Goal: Complete application form: Complete application form

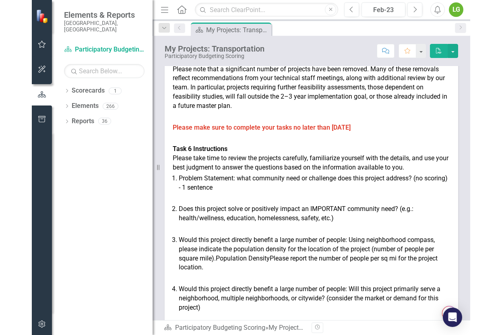
scroll to position [92, 0]
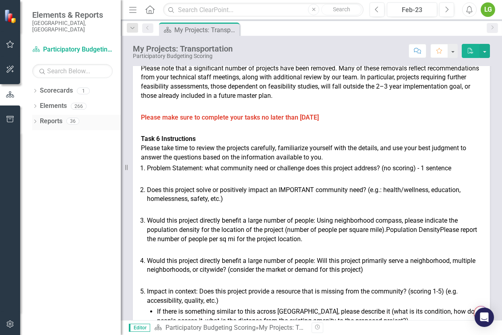
click at [40, 117] on link "Reports" at bounding box center [51, 121] width 23 height 9
click at [33, 120] on icon "Dropdown" at bounding box center [35, 122] width 6 height 4
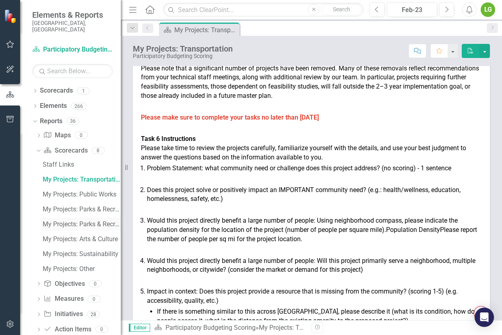
click at [72, 220] on div "My Projects: Parks & Recreation Spanish" at bounding box center [82, 223] width 78 height 7
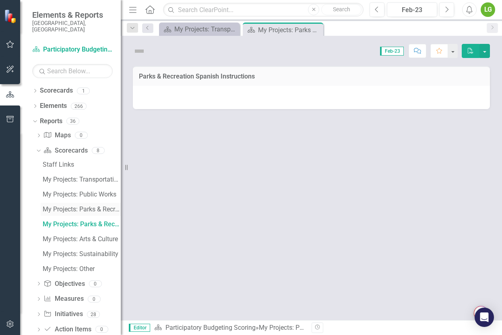
click at [76, 206] on div "My Projects: Parks & Recreation" at bounding box center [82, 209] width 78 height 7
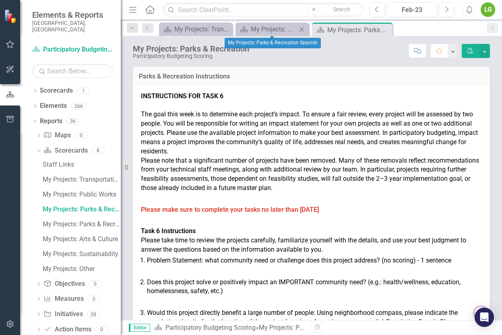
click at [303, 27] on icon at bounding box center [301, 29] width 4 height 4
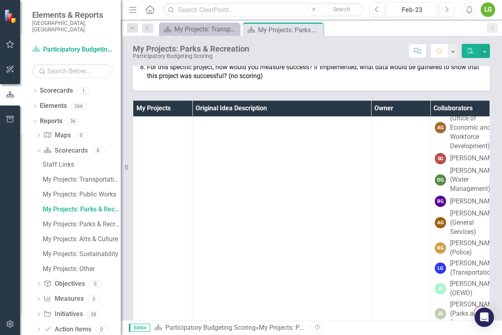
scroll to position [536, 0]
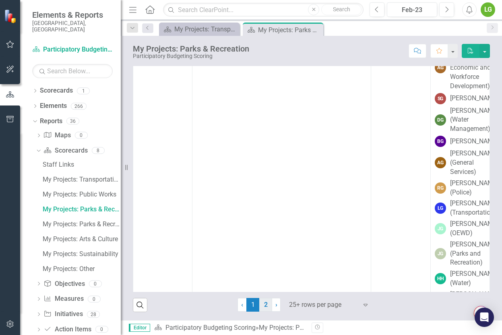
click at [262, 303] on link "2" at bounding box center [265, 305] width 13 height 14
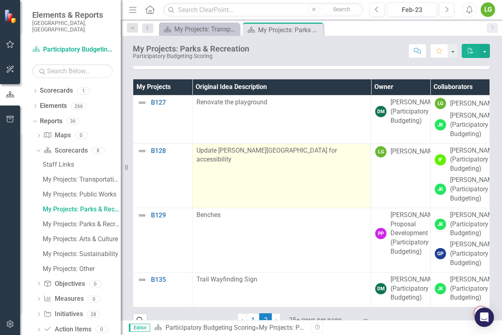
scroll to position [0, 0]
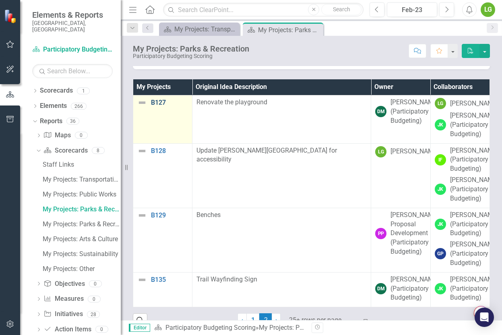
click at [156, 101] on link "B127" at bounding box center [169, 102] width 37 height 7
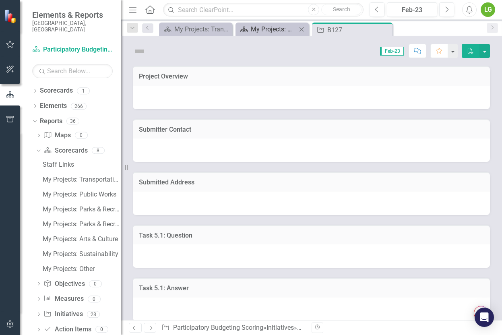
click at [275, 28] on div "My Projects: Parks & Recreation" at bounding box center [274, 29] width 46 height 10
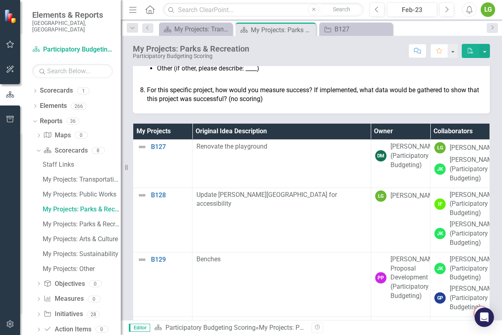
scroll to position [536, 0]
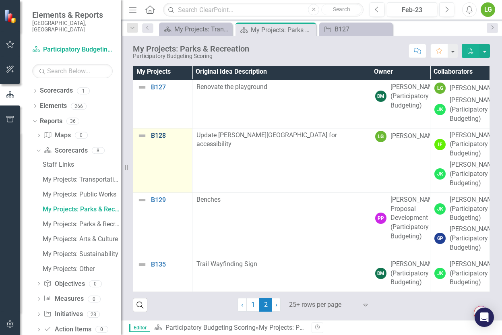
click at [168, 132] on link "B128" at bounding box center [169, 135] width 37 height 7
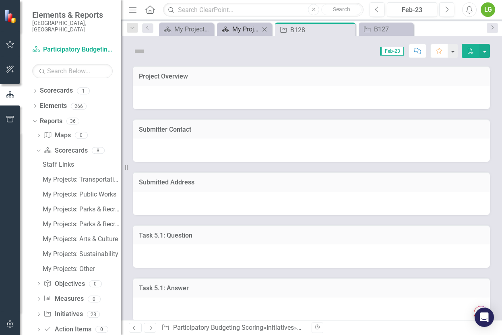
click at [253, 33] on div "My Projects: Parks & Recreation" at bounding box center [245, 29] width 27 height 10
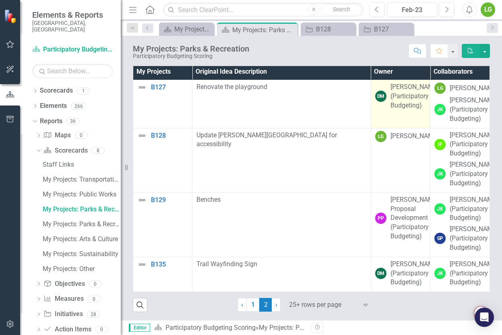
scroll to position [536, 0]
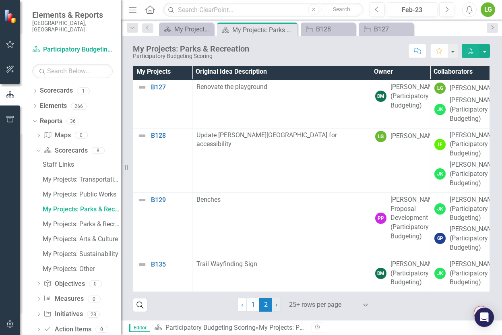
click at [272, 303] on link "› Next" at bounding box center [276, 305] width 9 height 14
click at [241, 306] on span "‹" at bounding box center [242, 304] width 2 height 8
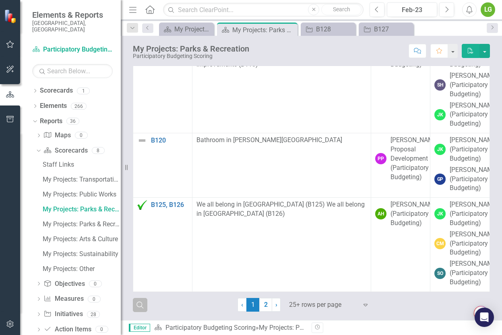
click at [140, 303] on icon "Search" at bounding box center [140, 304] width 9 height 7
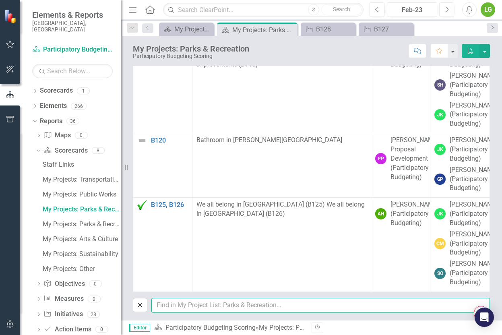
click at [177, 307] on input "text" at bounding box center [320, 305] width 338 height 15
type input "lauren"
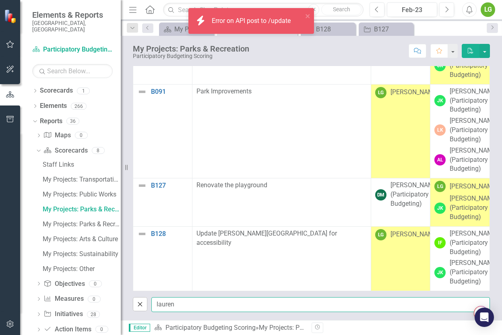
scroll to position [19216, 0]
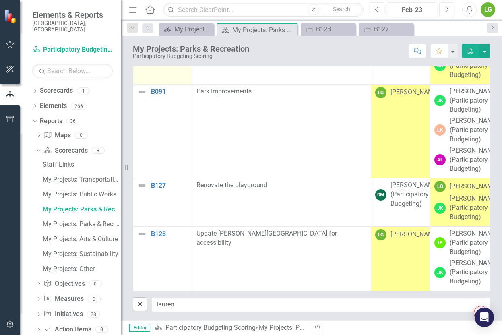
click at [160, 18] on link "B087" at bounding box center [169, 13] width 37 height 7
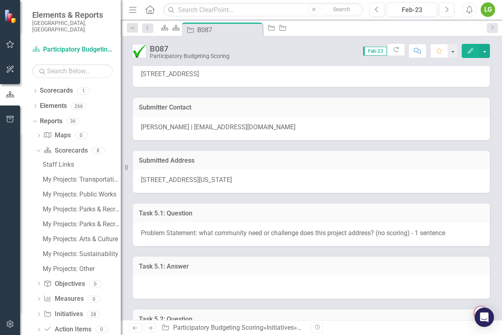
scroll to position [100, 0]
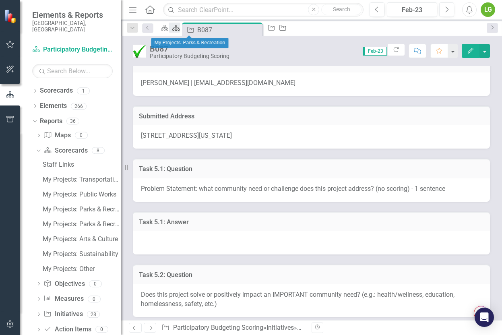
click at [180, 26] on icon "Scorecard" at bounding box center [176, 28] width 8 height 6
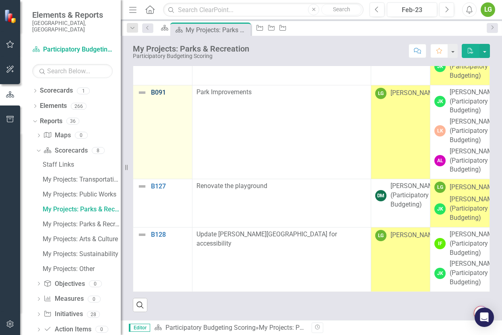
scroll to position [19275, 0]
click at [156, 96] on link "B091" at bounding box center [169, 92] width 37 height 7
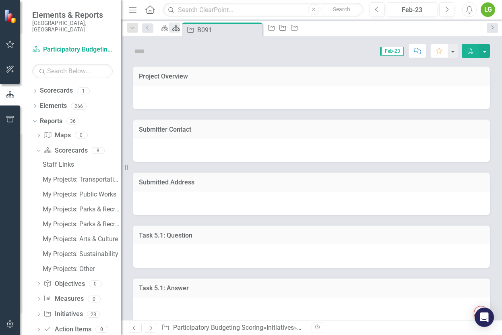
click at [180, 31] on icon "Scorecard" at bounding box center [176, 28] width 8 height 6
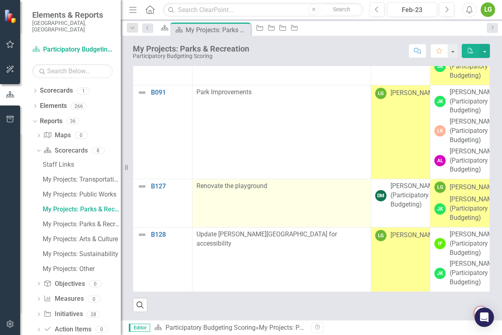
scroll to position [19405, 0]
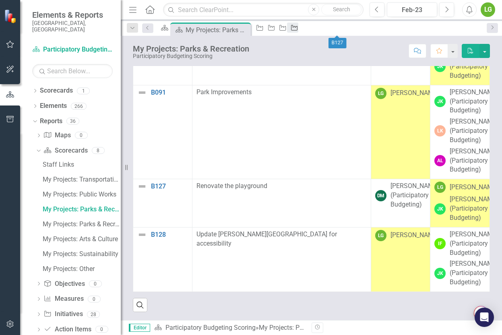
click at [298, 27] on div "Initiative" at bounding box center [292, 28] width 11 height 10
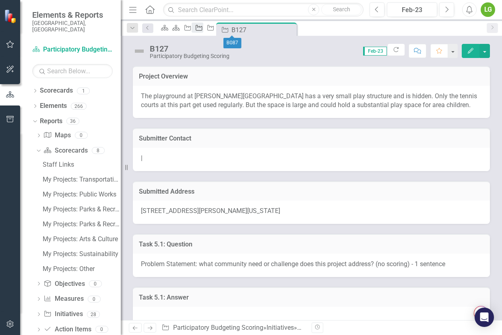
click at [203, 29] on div "Initiative" at bounding box center [196, 28] width 11 height 10
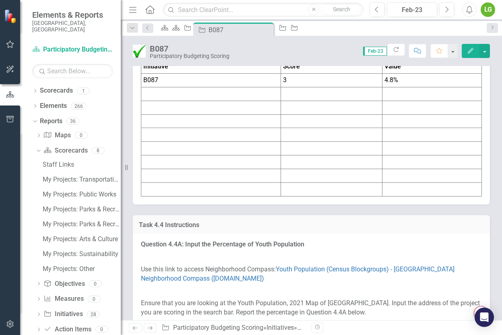
scroll to position [2573, 0]
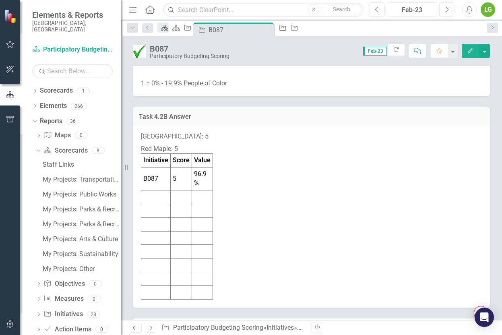
click at [165, 33] on div "Scorecard" at bounding box center [162, 28] width 11 height 10
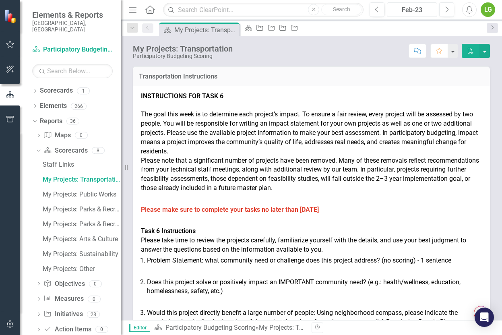
click at [418, 12] on div "Feb-23" at bounding box center [411, 10] width 45 height 10
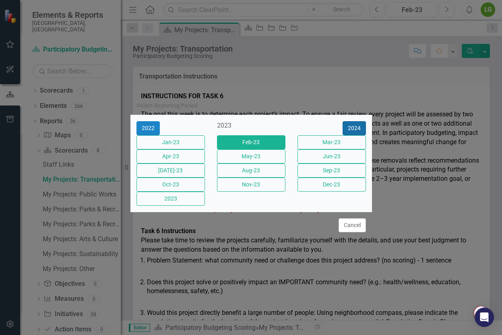
click at [346, 121] on button "2024" at bounding box center [353, 128] width 23 height 14
click at [346, 121] on button "2025" at bounding box center [353, 128] width 23 height 14
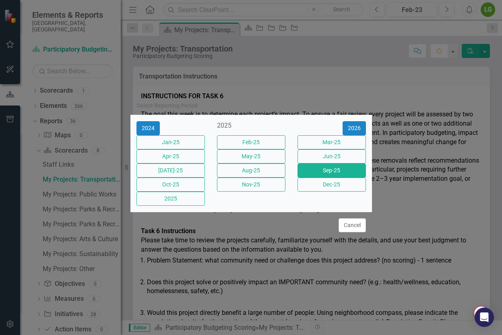
click at [318, 172] on button "Sep-25" at bounding box center [331, 170] width 68 height 14
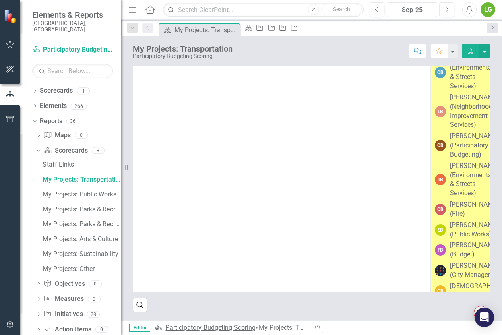
scroll to position [1243, 0]
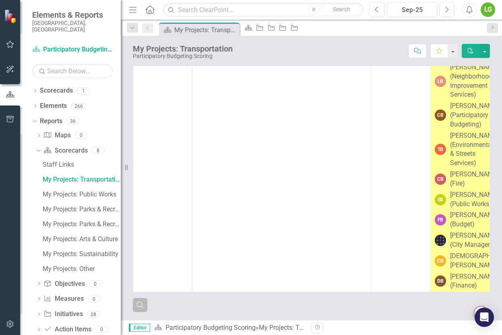
click at [137, 303] on icon "button" at bounding box center [139, 304] width 7 height 7
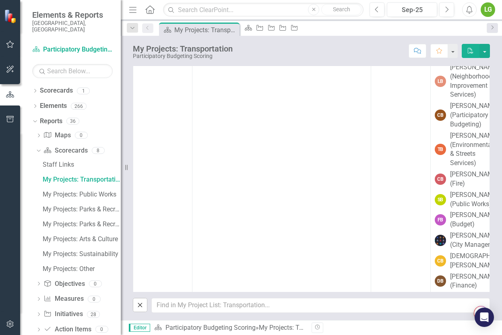
click at [191, 294] on div "Close" at bounding box center [311, 302] width 357 height 21
click at [191, 305] on input "text" at bounding box center [320, 305] width 338 height 15
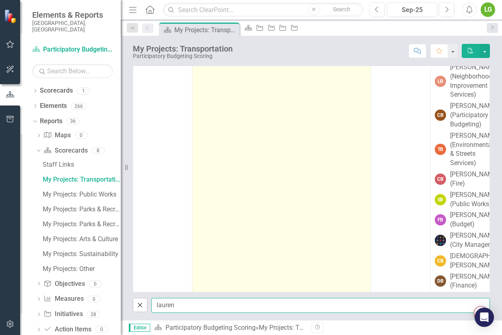
type input "lauren"
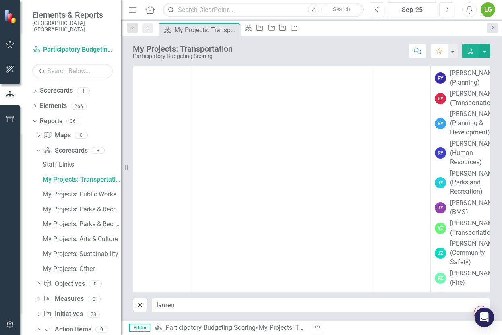
scroll to position [537, 0]
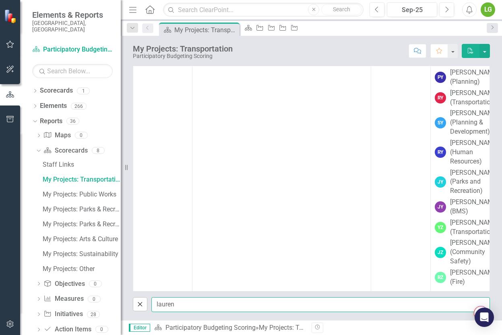
click at [303, 303] on input "lauren" at bounding box center [320, 304] width 338 height 15
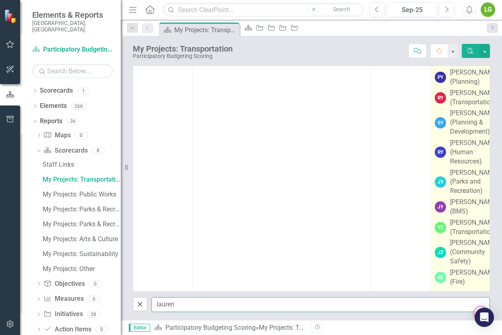
scroll to position [19209, 0]
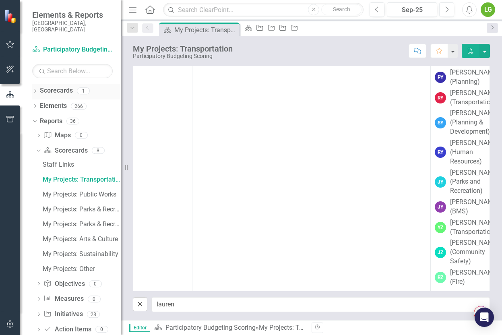
click at [37, 89] on icon "Dropdown" at bounding box center [35, 91] width 6 height 4
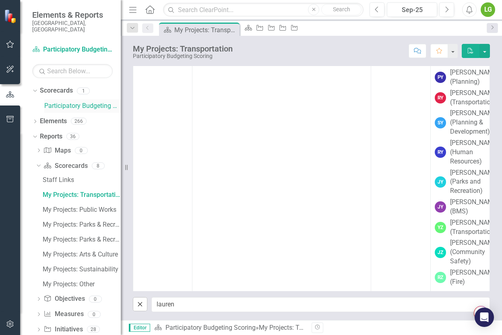
click at [50, 101] on link "Participatory Budgeting Scoring" at bounding box center [82, 105] width 76 height 9
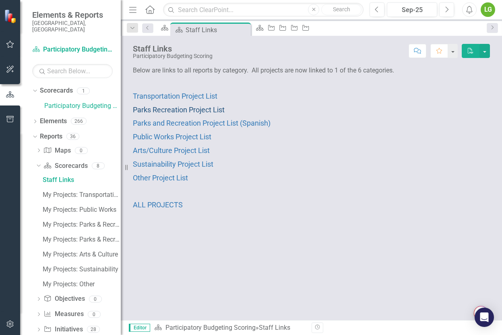
click at [183, 107] on span "Parks Recreation Project List" at bounding box center [179, 109] width 92 height 8
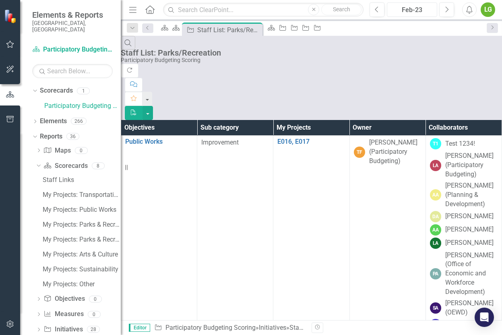
click at [412, 10] on div "Feb-23" at bounding box center [411, 10] width 45 height 10
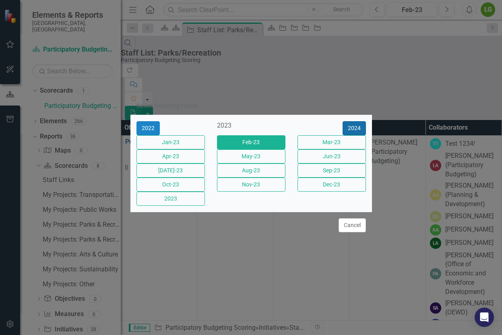
click at [346, 121] on button "2024" at bounding box center [353, 128] width 23 height 14
click at [346, 121] on button "2025" at bounding box center [353, 128] width 23 height 14
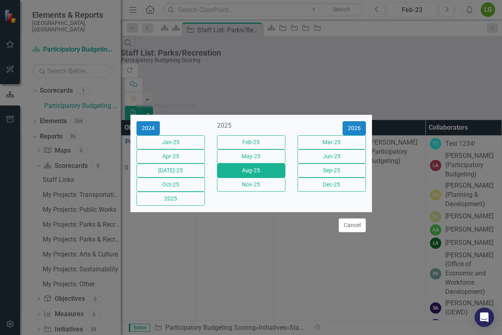
click at [269, 167] on button "Aug-25" at bounding box center [251, 170] width 68 height 14
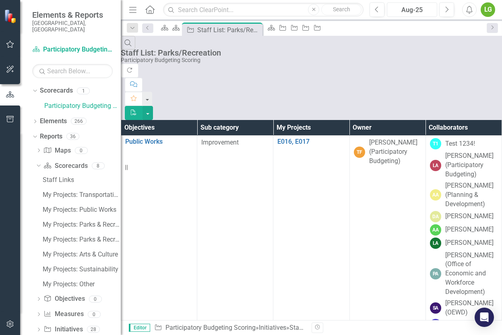
scroll to position [414, 0]
click at [132, 46] on icon "Search" at bounding box center [127, 42] width 9 height 7
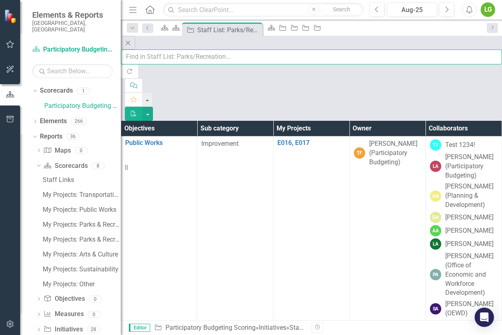
click at [163, 57] on input "text" at bounding box center [311, 56] width 381 height 15
type input "lauren"
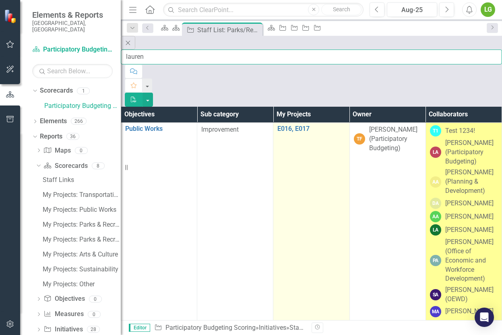
scroll to position [11060, 0]
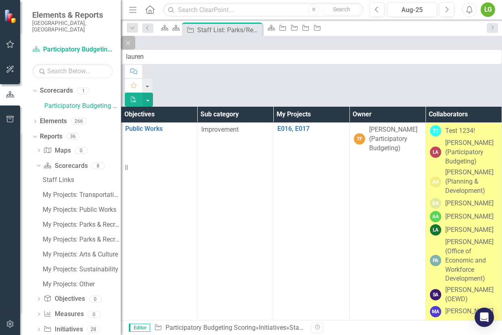
click at [132, 46] on icon "Close" at bounding box center [127, 42] width 9 height 7
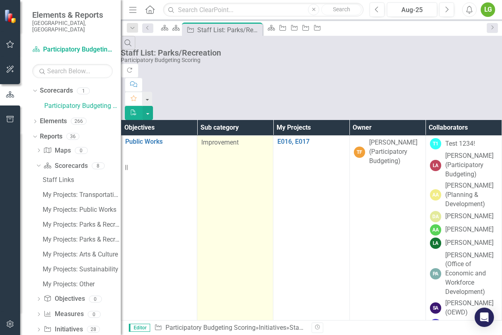
scroll to position [10038, 0]
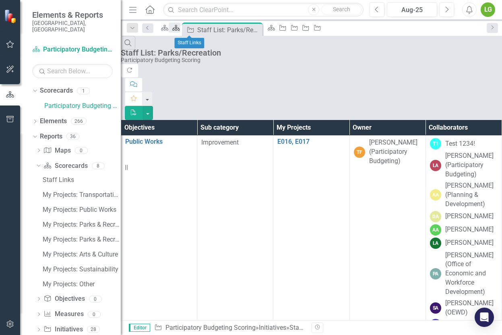
click at [180, 32] on div "Scorecard" at bounding box center [174, 28] width 11 height 10
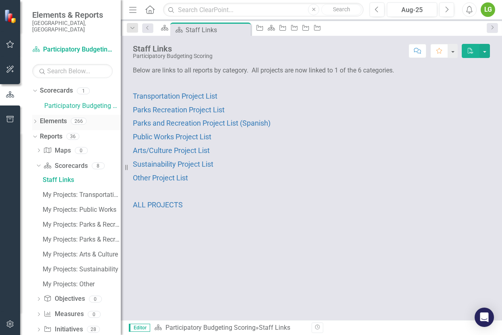
click at [49, 117] on link "Elements" at bounding box center [53, 121] width 27 height 9
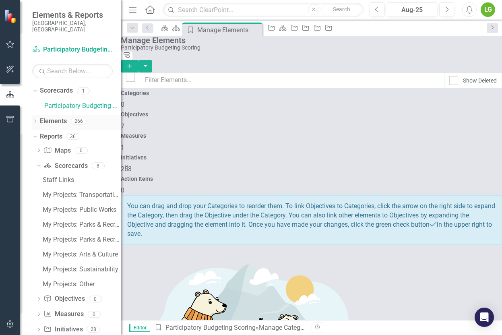
click at [37, 115] on div "Dropdown Elements 266" at bounding box center [76, 122] width 88 height 15
click at [234, 111] on h4 "Objectives" at bounding box center [311, 114] width 381 height 6
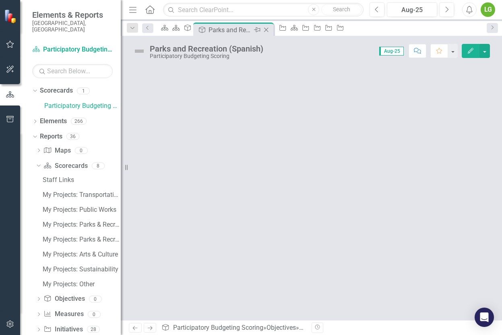
click at [270, 27] on icon "Close" at bounding box center [266, 30] width 8 height 6
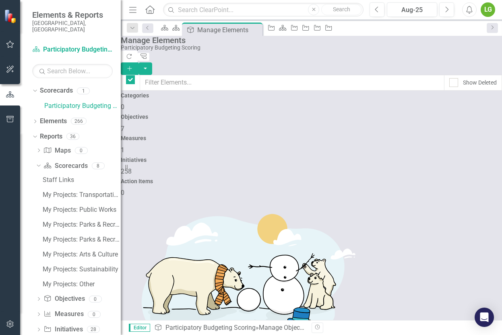
checkbox input "false"
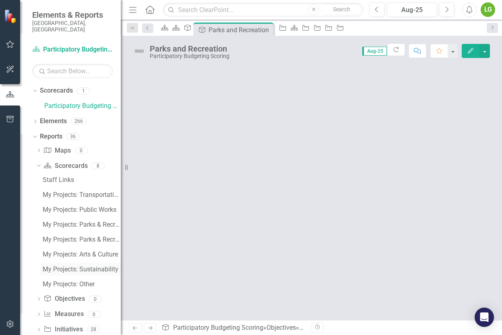
scroll to position [24, 0]
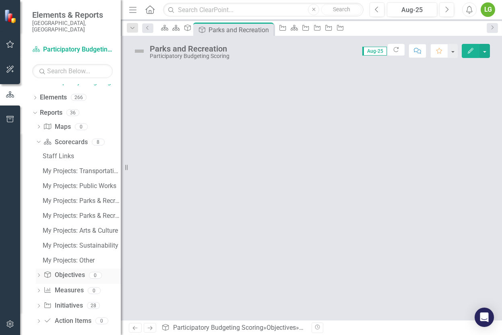
click at [65, 270] on link "Objective Objectives" at bounding box center [63, 274] width 41 height 9
click at [36, 274] on icon "Dropdown" at bounding box center [39, 276] width 6 height 4
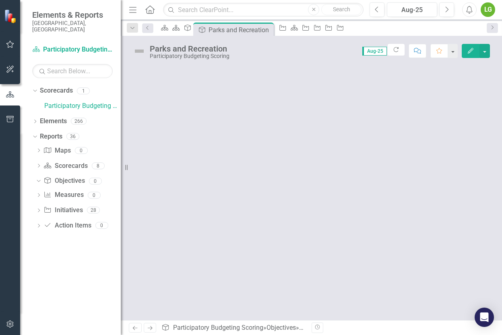
scroll to position [0, 0]
click at [41, 164] on icon "Dropdown" at bounding box center [39, 166] width 6 height 4
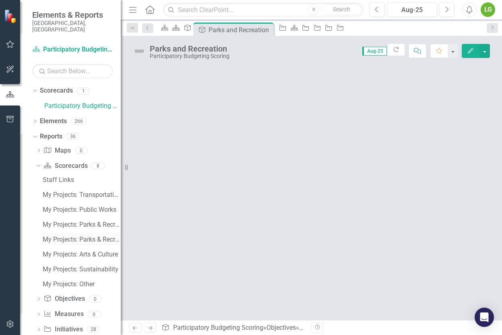
click at [56, 233] on link "My Projects: Parks & Recreation Spanish" at bounding box center [81, 239] width 80 height 13
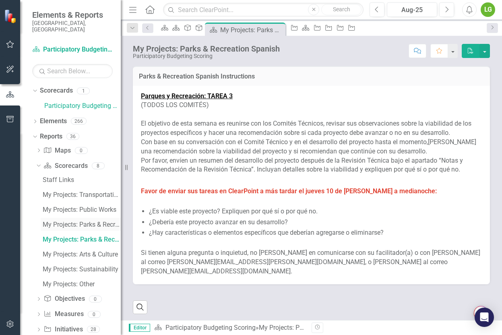
click at [69, 221] on div "My Projects: Parks & Recreation" at bounding box center [82, 224] width 78 height 7
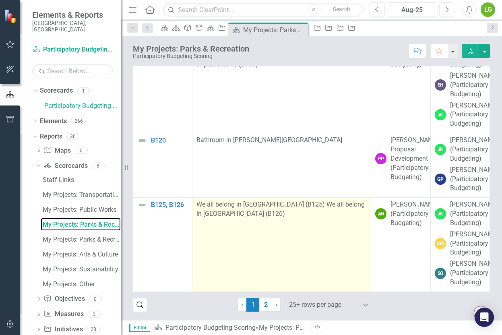
scroll to position [21677, 0]
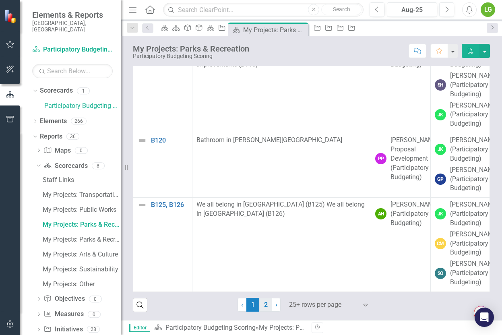
click at [263, 300] on link "2" at bounding box center [265, 305] width 13 height 14
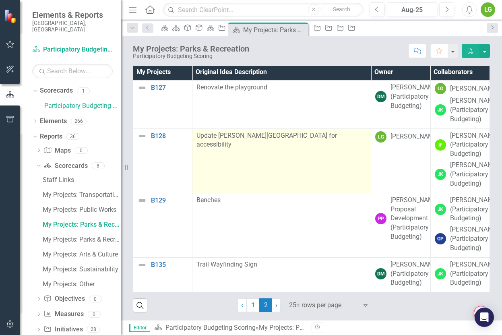
scroll to position [39, 0]
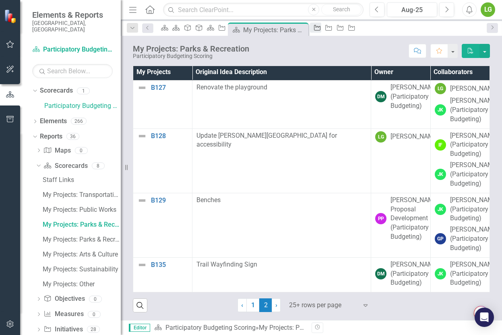
click at [321, 31] on div "Initiative" at bounding box center [315, 28] width 11 height 10
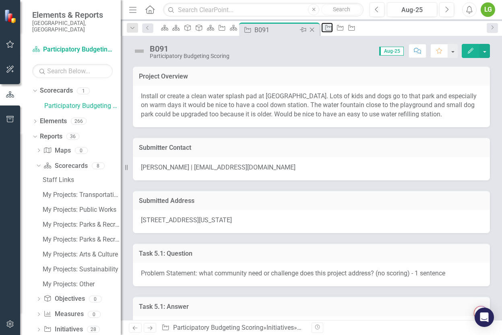
drag, startPoint x: 399, startPoint y: 29, endPoint x: 315, endPoint y: 29, distance: 83.7
click at [315, 29] on div "Scorecard Scorecard Objective Objective Scorecard Initiative Scorecard Initiati…" at bounding box center [319, 29] width 325 height 13
click at [167, 30] on icon "Scorecard" at bounding box center [164, 28] width 8 height 6
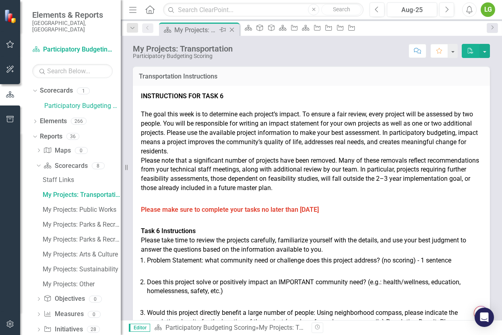
click at [233, 31] on icon at bounding box center [232, 30] width 4 height 4
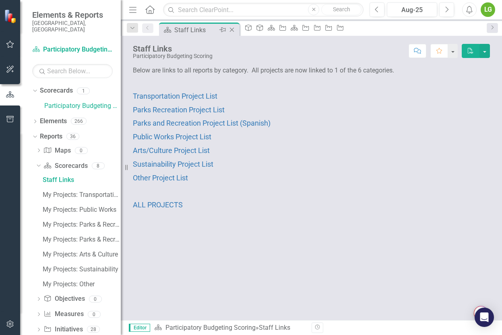
click at [233, 31] on icon "Close" at bounding box center [232, 30] width 8 height 6
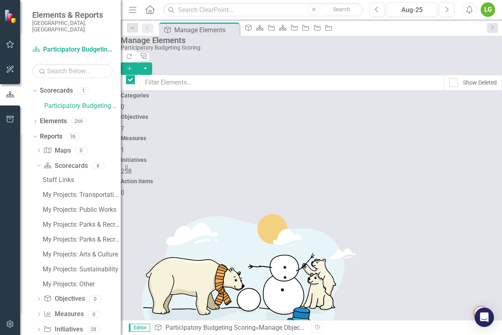
checkbox input "false"
click at [0, 0] on icon "Close" at bounding box center [0, 0] width 0 height 0
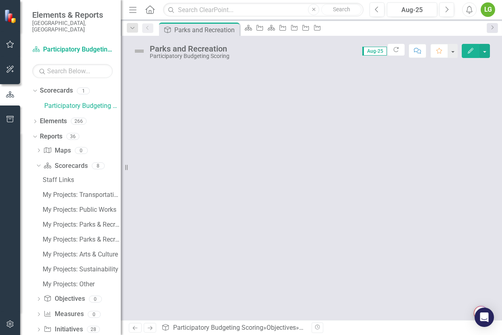
click at [0, 0] on icon "Close" at bounding box center [0, 0] width 0 height 0
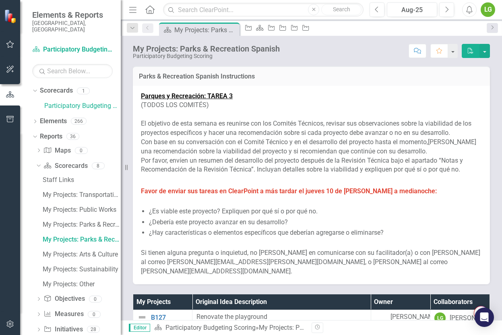
click at [0, 0] on icon "Close" at bounding box center [0, 0] width 0 height 0
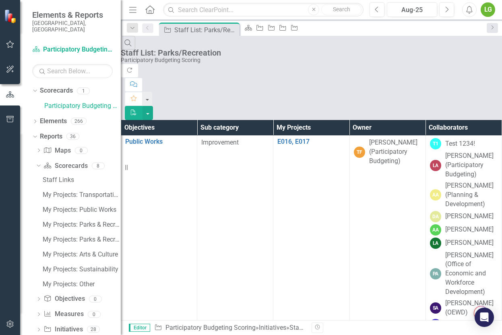
click at [0, 0] on icon "Close" at bounding box center [0, 0] width 0 height 0
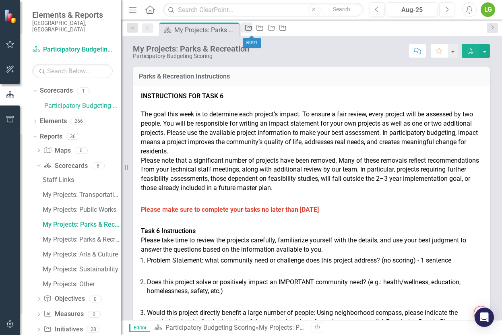
click at [245, 31] on div "Initiative" at bounding box center [246, 28] width 11 height 10
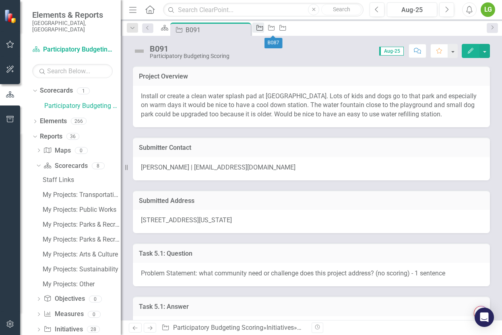
click at [263, 29] on icon at bounding box center [260, 28] width 6 height 6
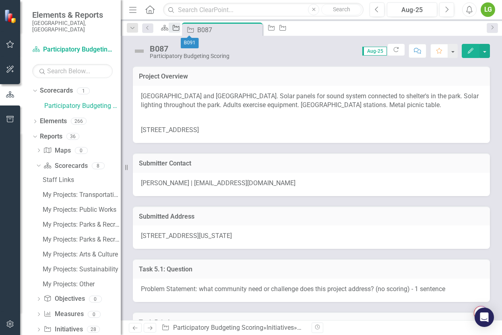
click at [179, 30] on icon at bounding box center [176, 28] width 6 height 6
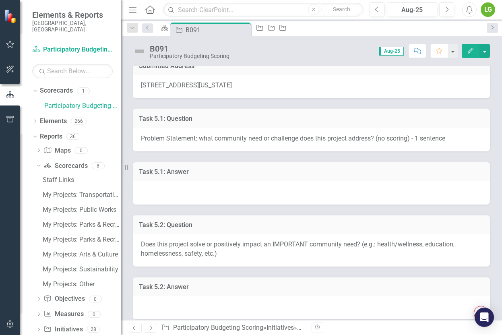
scroll to position [138, 0]
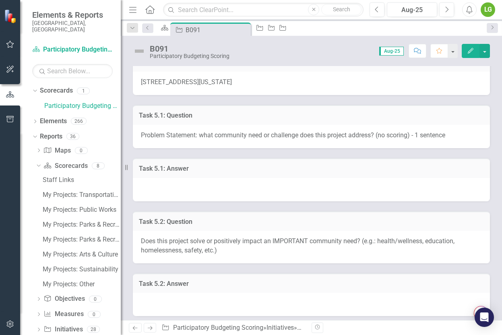
click at [223, 133] on span "Problem Statement: what community need or challenge does this project address? …" at bounding box center [293, 135] width 304 height 8
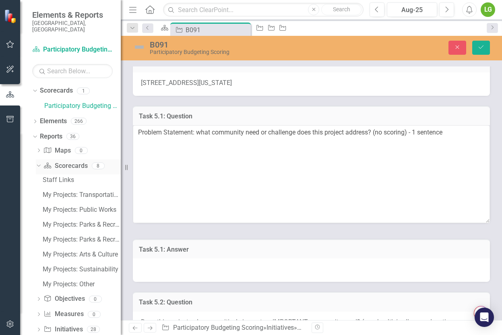
click at [40, 163] on div "Dropdown" at bounding box center [37, 166] width 7 height 6
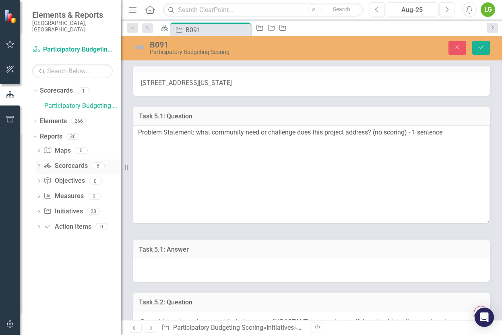
click at [38, 164] on icon "Dropdown" at bounding box center [39, 166] width 6 height 4
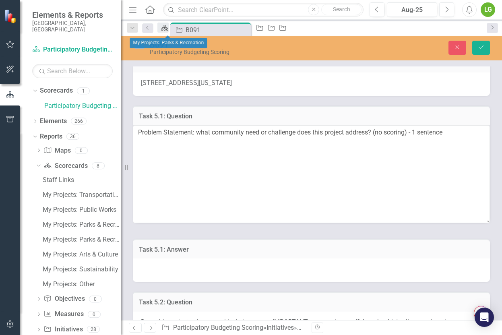
click at [168, 29] on icon at bounding box center [164, 28] width 7 height 6
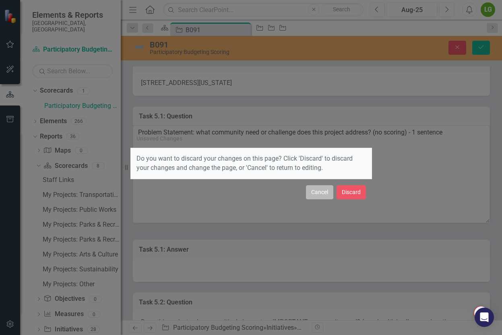
click at [322, 192] on button "Cancel" at bounding box center [319, 192] width 27 height 14
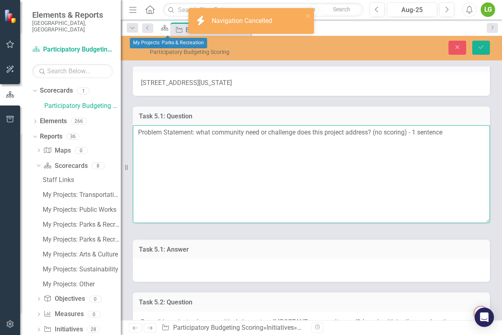
click at [220, 186] on textarea "Problem Statement: what community need or challenge does this project address? …" at bounding box center [311, 173] width 357 height 97
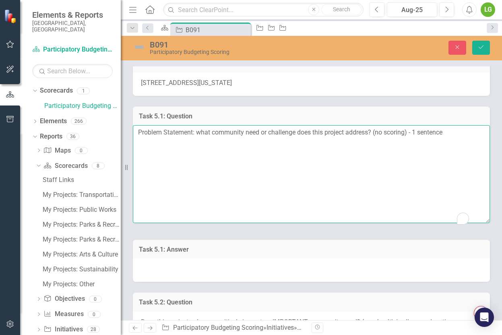
click at [220, 186] on textarea "Problem Statement: what community need or challenge does this project address? …" at bounding box center [311, 173] width 357 height 97
click at [203, 168] on textarea "Problem Statement: what community need or challenge does this project address? …" at bounding box center [311, 173] width 357 height 97
paste textarea "Building a public splash pad gives the community a free activity and way to coo…"
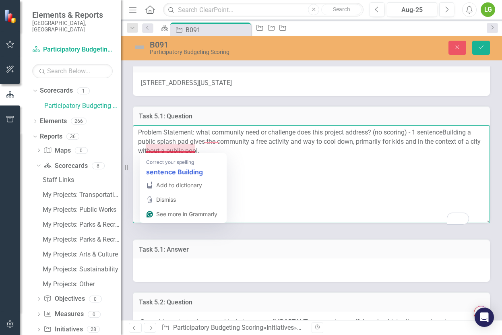
drag, startPoint x: 171, startPoint y: 146, endPoint x: 136, endPoint y: 134, distance: 37.5
click at [136, 134] on div "Problem Statement: what community need or challenge does this project address? …" at bounding box center [311, 173] width 357 height 97
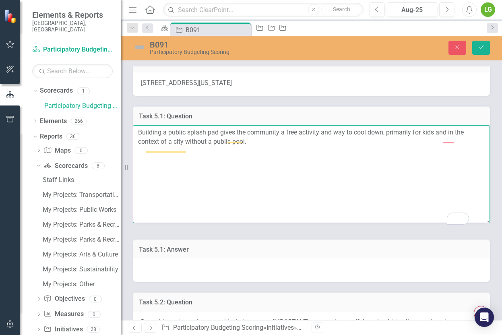
click at [438, 140] on textarea "Building a public splash pad gives the community a free activity and way to coo…" at bounding box center [311, 173] width 357 height 97
click at [305, 140] on textarea "Building a public splash pad gives the community a free activity and way to coo…" at bounding box center [311, 173] width 357 height 97
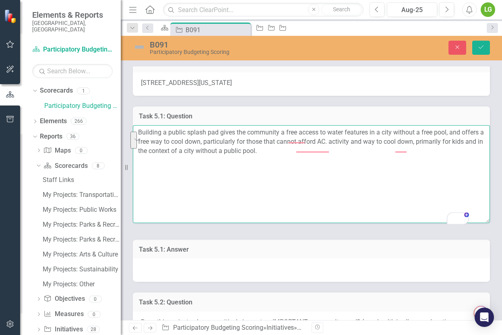
drag, startPoint x: 360, startPoint y: 146, endPoint x: 360, endPoint y: 171, distance: 24.6
click at [360, 171] on textarea "Building a public splash pad gives the community a free access to water feature…" at bounding box center [311, 173] width 357 height 97
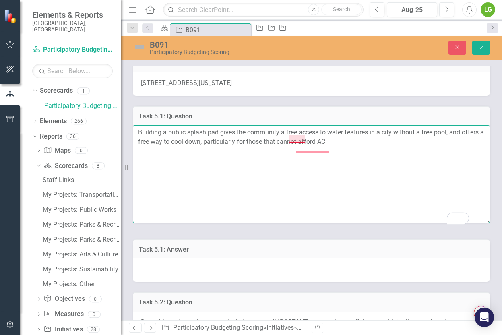
click at [293, 139] on textarea "Building a public splash pad gives the community a free access to water feature…" at bounding box center [311, 173] width 357 height 97
click at [314, 152] on textarea "Building a public splash pad gives the community free access to water features …" at bounding box center [311, 173] width 357 height 97
click at [319, 148] on textarea "Building a public splash pad gives the community free access to water features …" at bounding box center [311, 173] width 357 height 97
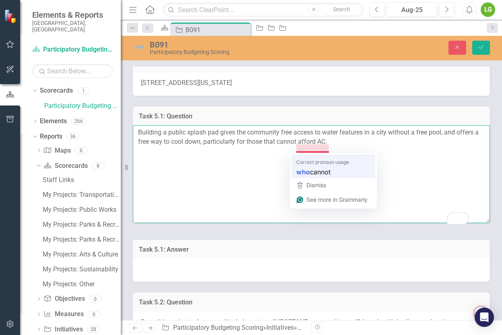
type textarea "Building a public splash pad gives the community free access to water features …"
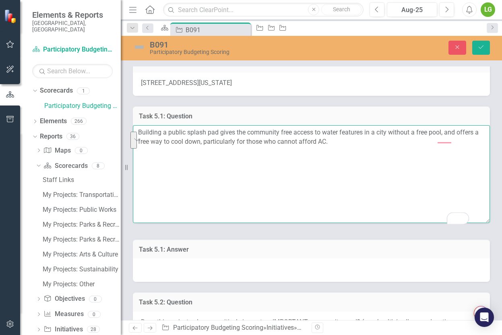
drag, startPoint x: 362, startPoint y: 149, endPoint x: 163, endPoint y: 133, distance: 200.1
click at [163, 133] on textarea "Building a public splash pad gives the community free access to water features …" at bounding box center [311, 173] width 357 height 97
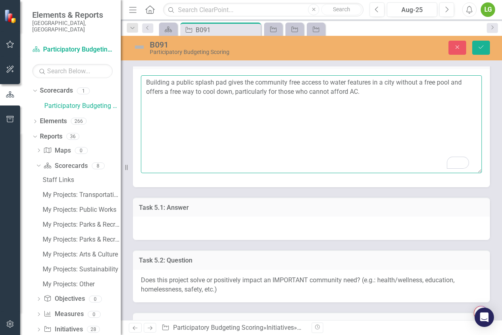
scroll to position [107, 0]
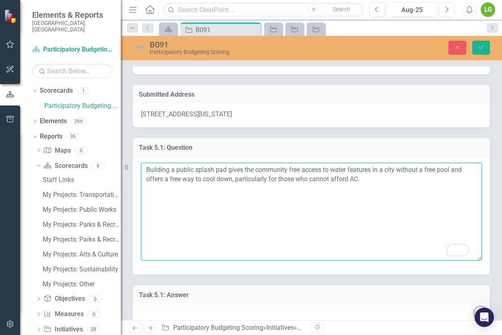
click at [175, 210] on textarea "Building a public splash pad gives the community free access to water features …" at bounding box center [311, 211] width 341 height 97
click at [280, 212] on textarea "Building a public splash pad gives the community free access to water features …" at bounding box center [311, 211] width 341 height 97
type textarea "Building a public splash pad gives the community free access to water features …"
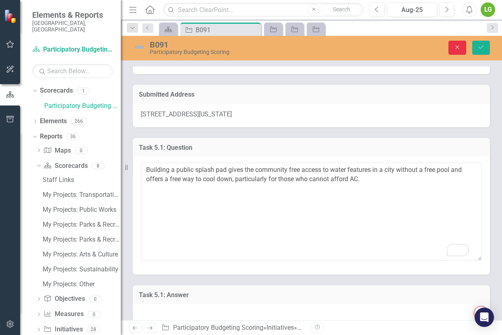
click at [451, 53] on button "Close" at bounding box center [457, 48] width 18 height 14
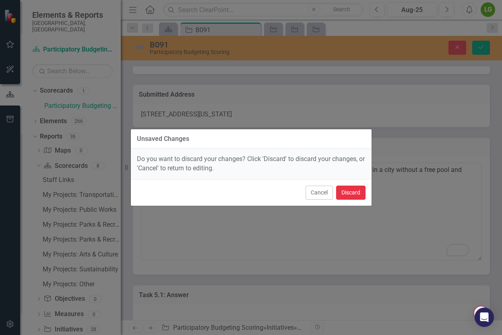
click at [342, 191] on button "Discard" at bounding box center [350, 192] width 29 height 14
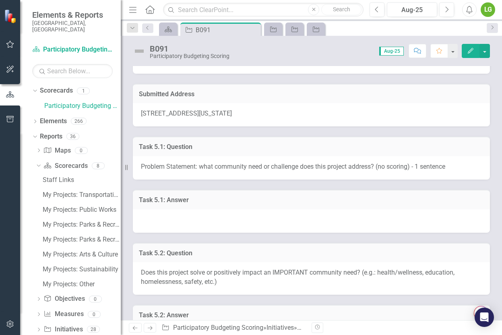
click at [232, 202] on h3 "Task 5.1: Answer" at bounding box center [311, 199] width 345 height 7
click at [228, 213] on div at bounding box center [311, 220] width 357 height 23
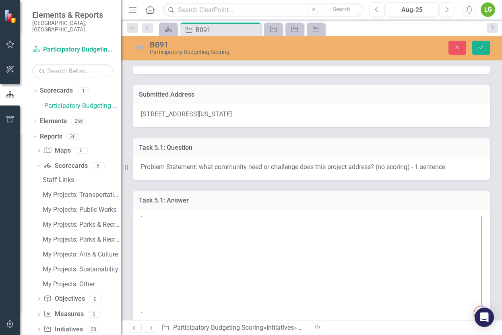
click at [210, 241] on textarea at bounding box center [311, 264] width 341 height 97
paste textarea "Building a public splash pad gives the community free access to water features …"
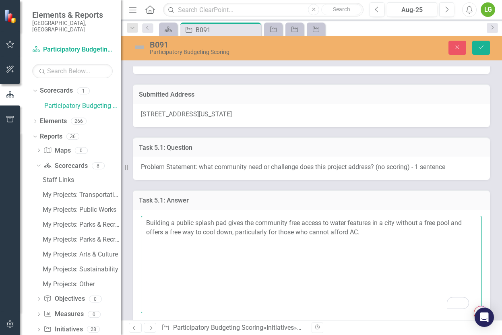
type textarea "Building a public splash pad gives the community free access to water features …"
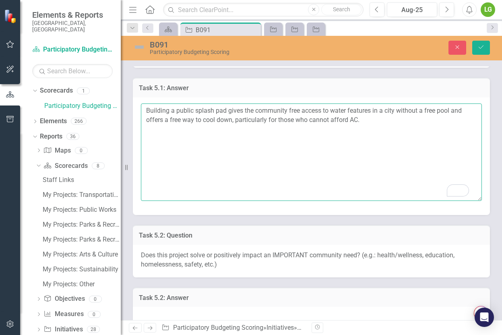
scroll to position [308, 0]
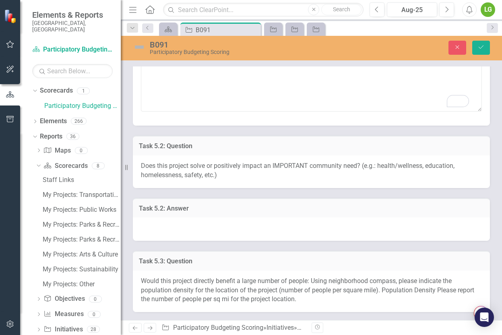
click at [206, 211] on h3 "Task 5.2: Answer" at bounding box center [311, 208] width 345 height 7
click at [204, 225] on div at bounding box center [311, 228] width 357 height 23
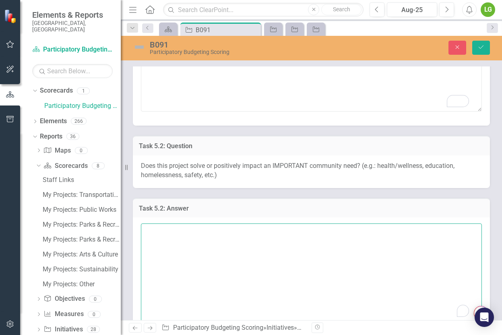
click at [191, 242] on textarea "To enrich screen reader interactions, please activate Accessibility in Grammarl…" at bounding box center [311, 271] width 341 height 97
paste textarea "This project positively impacts the ability of residents to cool off and makes …"
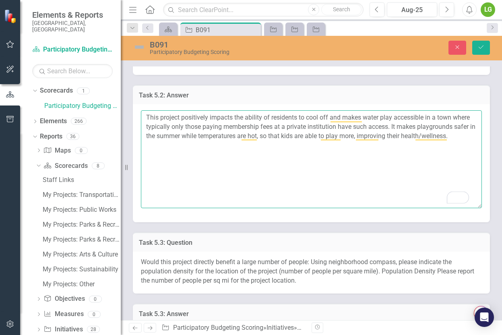
scroll to position [427, 0]
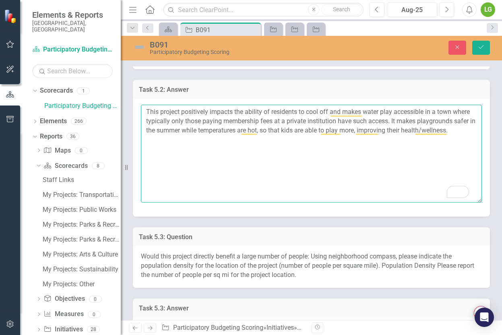
type textarea "This project positively impacts the ability of residents to cool off and makes …"
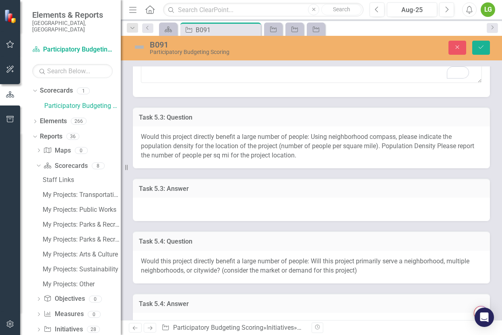
scroll to position [547, 0]
click at [258, 212] on div at bounding box center [311, 208] width 357 height 23
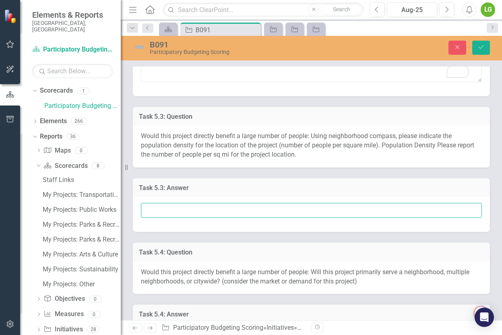
click at [216, 216] on input "text" at bounding box center [311, 210] width 341 height 15
paste input "4,703 people/sq mi"
type input "4,703 people/sq mi"
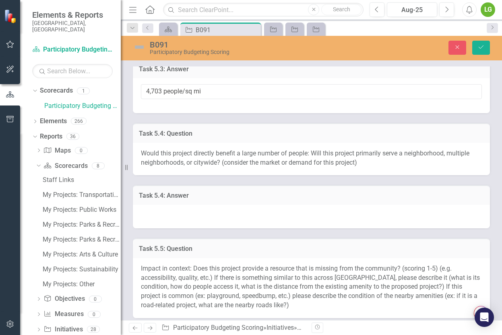
click at [189, 200] on td "Task 5.4: Answer" at bounding box center [311, 196] width 345 height 10
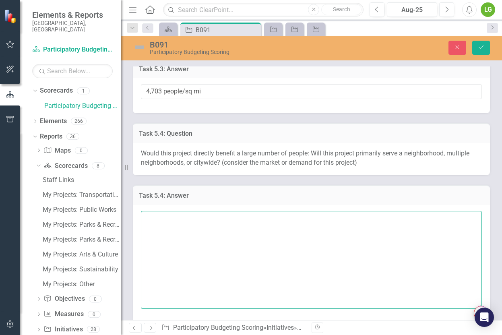
click at [185, 227] on textarea at bounding box center [311, 259] width 341 height 97
paste textarea "This project would directly benefit a large number of people. Pinewood Park see…"
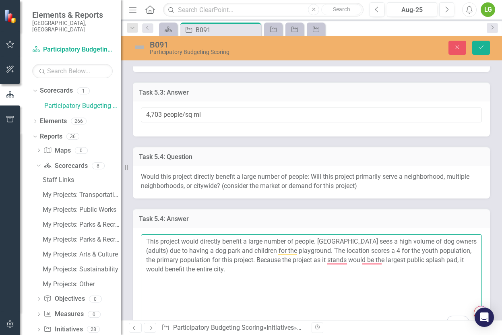
scroll to position [643, 0]
click at [334, 241] on textarea "This project would directly benefit a large number of people. Pinewood Park see…" at bounding box center [311, 282] width 341 height 97
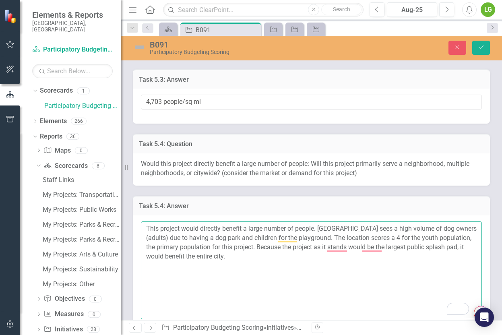
scroll to position [657, 0]
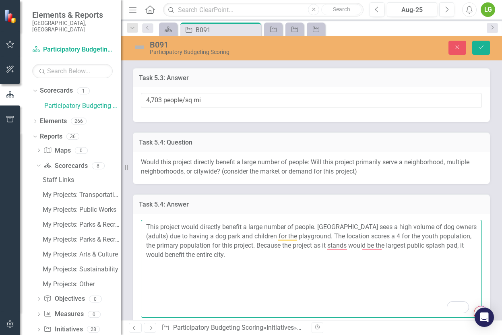
click at [147, 234] on textarea "This project would directly benefit a large number of people. Pineywood Park se…" at bounding box center [311, 268] width 341 height 97
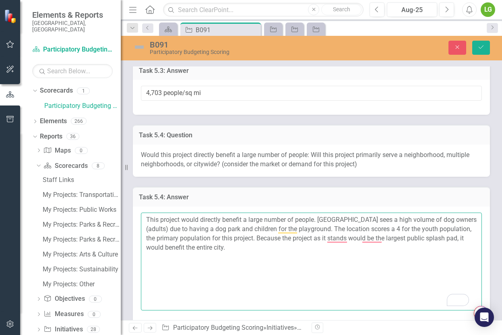
scroll to position [665, 0]
click at [428, 220] on textarea "This project would directly benefit a large number of people. Pineywood Park se…" at bounding box center [311, 259] width 341 height 97
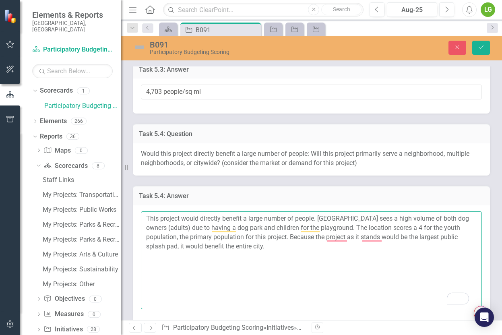
click at [189, 227] on textarea "This project would directly benefit a large number of people. Pineywood Park se…" at bounding box center [311, 259] width 341 height 97
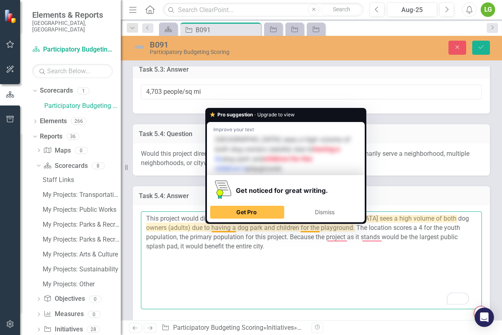
click at [224, 227] on textarea "This project would directly benefit a large number of people. Pineywood Park se…" at bounding box center [311, 259] width 341 height 97
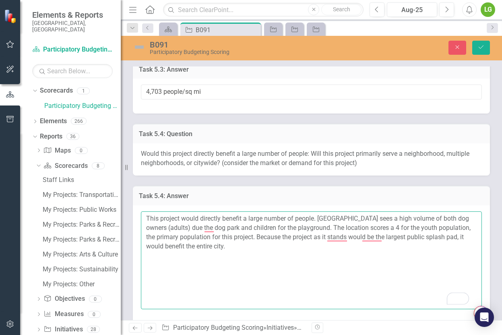
click at [334, 242] on textarea "This project would directly benefit a large number of people. Pineywood Park se…" at bounding box center [311, 259] width 341 height 97
click at [345, 278] on textarea "This project would directly benefit a large number of people. [GEOGRAPHIC_DATA]…" at bounding box center [311, 259] width 341 height 97
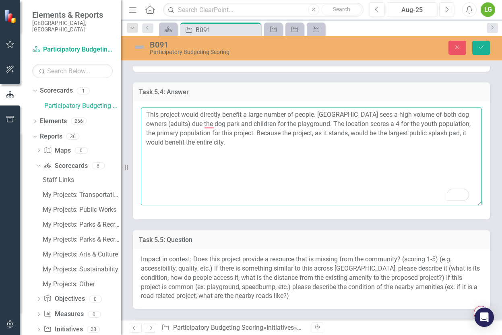
scroll to position [781, 0]
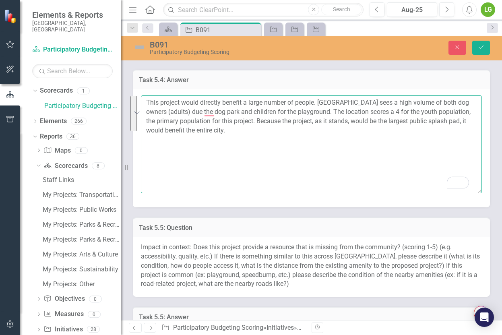
drag, startPoint x: 278, startPoint y: 132, endPoint x: 129, endPoint y: 95, distance: 153.8
click at [129, 95] on div "Task 5.4: Answer This project would directly benefit a large number of people. …" at bounding box center [311, 133] width 369 height 147
type textarea "This project would directly benefit a large number of people. [GEOGRAPHIC_DATA]…"
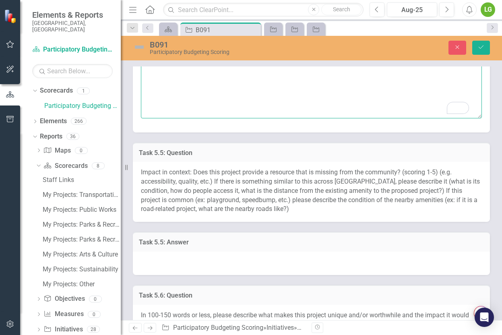
scroll to position [893, 0]
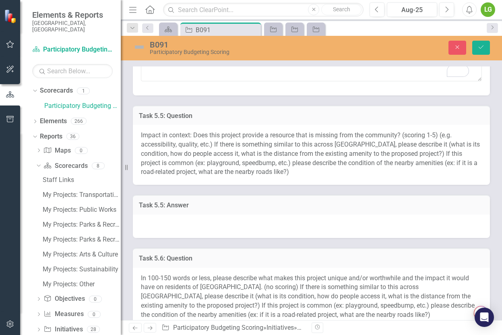
click at [248, 224] on div at bounding box center [311, 225] width 357 height 23
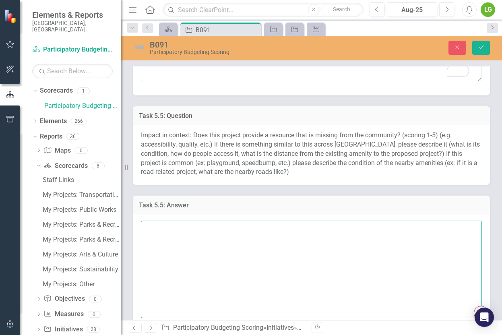
click at [245, 237] on textarea at bounding box center [311, 268] width 341 height 97
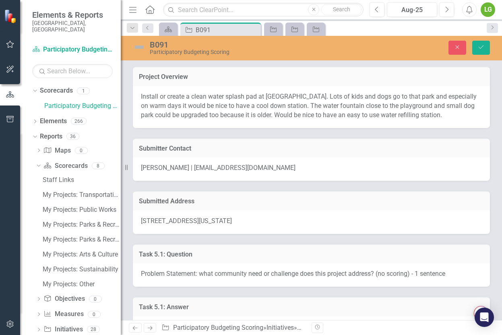
scroll to position [942, 0]
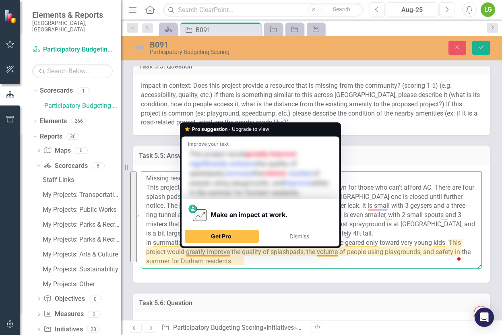
click at [256, 257] on textarea "Missing resource: 4 This project provides access to water play and a free way t…" at bounding box center [311, 219] width 341 height 97
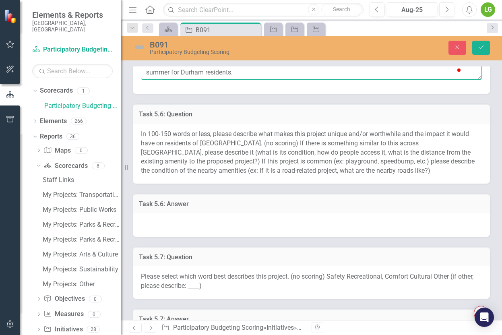
scroll to position [1130, 0]
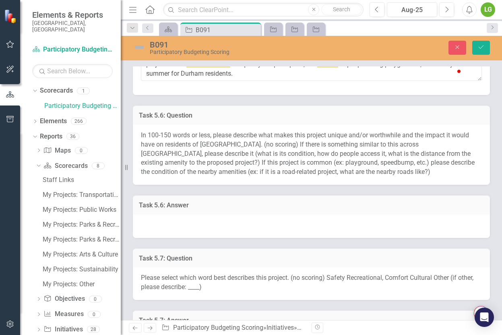
click at [188, 213] on div "Task 5.6: Answer" at bounding box center [311, 205] width 357 height 20
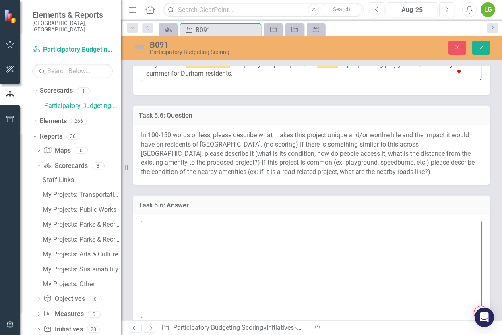
click at [194, 235] on textarea at bounding box center [311, 268] width 341 height 97
paste textarea "Lor 9 ipsumdolo sitametcon ad Elitse doe temp incid utl etdolo magnaal enima mi…"
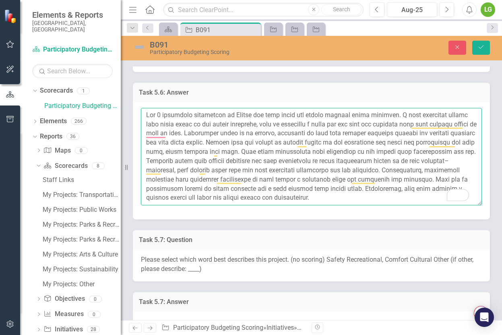
scroll to position [1241, 0]
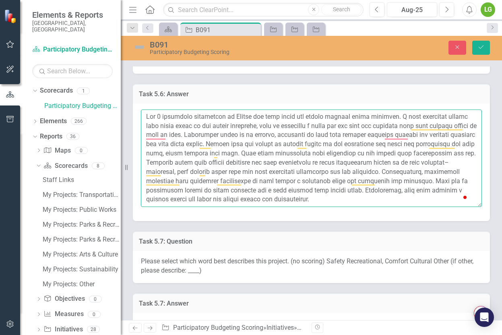
type textarea "Lor 9 ipsumdolo sitametcon ad Elitse doe temp incid utl etdolo magnaal enima mi…"
click at [394, 135] on textarea "To enrich screen reader interactions, please activate Accessibility in Grammarl…" at bounding box center [311, 157] width 341 height 97
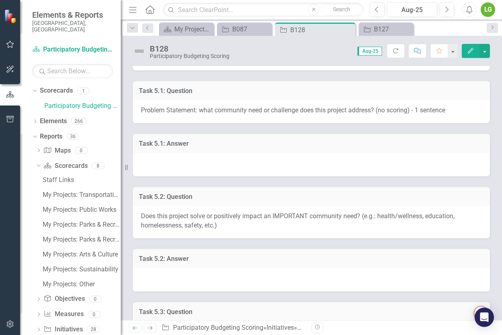
scroll to position [208, 0]
click at [198, 165] on div at bounding box center [311, 164] width 357 height 23
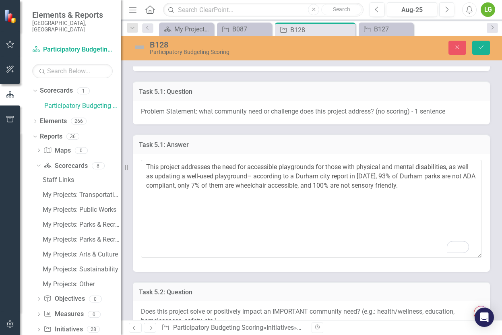
type textarea "This project addresses the need for accessible playgrounds for those with physi…"
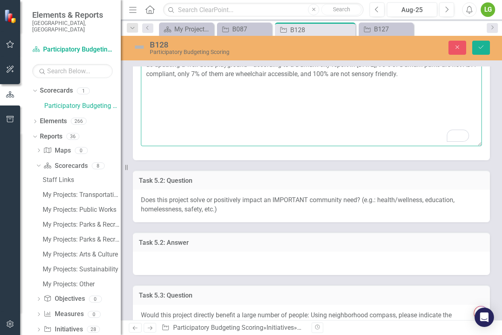
scroll to position [320, 0]
click at [222, 257] on div at bounding box center [311, 262] width 357 height 23
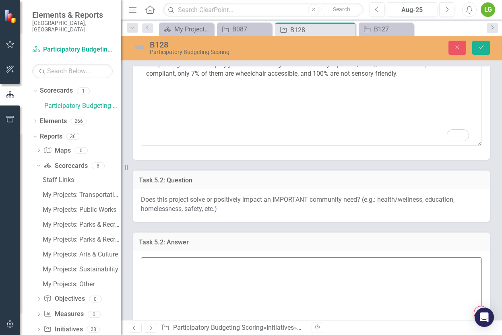
click at [188, 272] on textarea at bounding box center [311, 305] width 341 height 97
paste textarea "Playgrounds provide mental and physical This project helps solve this issue of …"
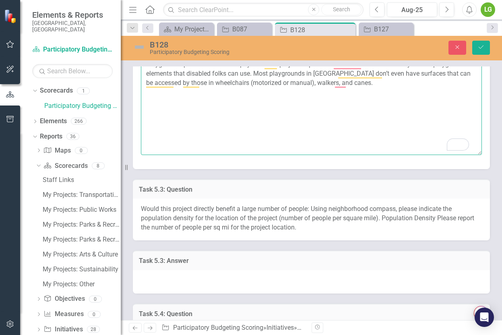
scroll to position [527, 0]
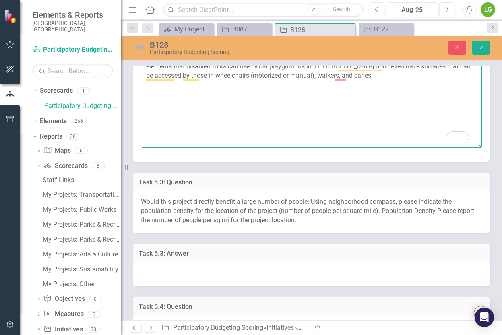
type textarea "Playgrounds provide mental and physical This project helps solve this issue of …"
click at [262, 260] on div "Task 5.3: Answer" at bounding box center [311, 253] width 357 height 20
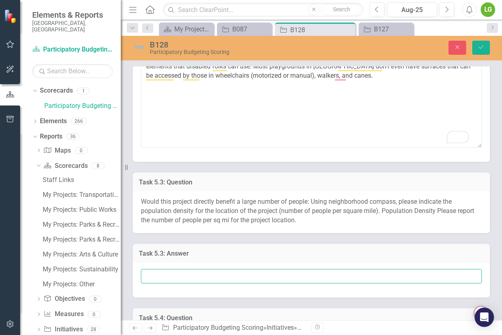
click at [252, 276] on input "text" at bounding box center [311, 276] width 341 height 15
paste input "1,890 people/sq mi"
type input "1,890 people/sq mi"
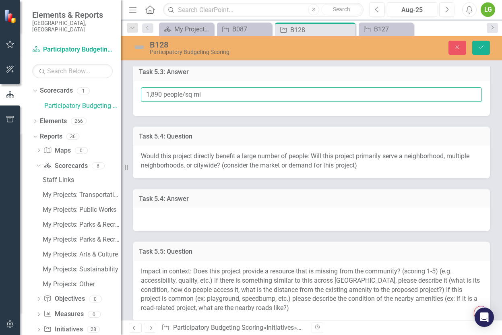
scroll to position [720, 0]
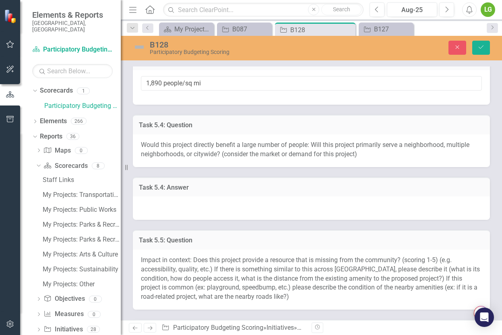
click at [200, 193] on td "Task 5.4: Answer" at bounding box center [311, 188] width 345 height 10
click at [203, 208] on div at bounding box center [311, 207] width 357 height 23
click at [203, 207] on div at bounding box center [311, 207] width 357 height 23
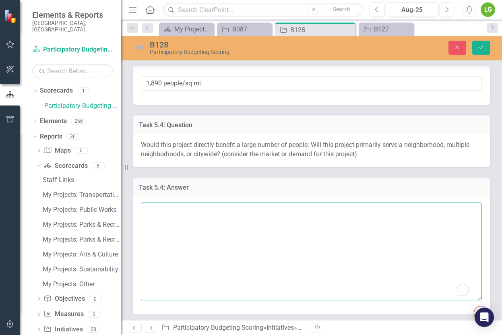
click at [198, 219] on textarea "To enrich screen reader interactions, please activate Accessibility in Grammarl…" at bounding box center [311, 250] width 341 height 97
paste textarea "In 2020, 9.7% of Durham county residents were disabled in some way, and 5.6% ha…"
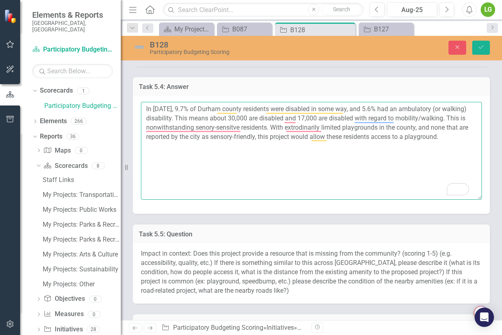
scroll to position [847, 0]
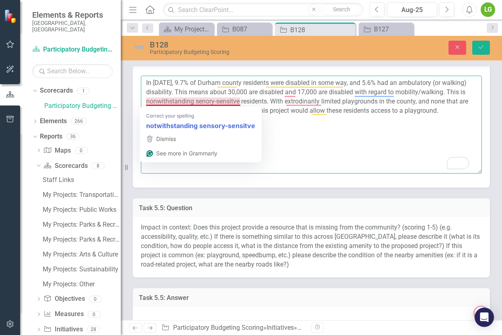
click at [156, 107] on div "Correct your spelling notwithstanding sensory-sensitve" at bounding box center [201, 119] width 122 height 25
click at [153, 102] on textarea "In 2020, 9.7% of Durham county residents were disabled in some way, and 5.6% ha…" at bounding box center [311, 124] width 341 height 97
click at [157, 102] on textarea "In 2020, 9.7% of Durham county residents were disabled in some way, and 5.6% ha…" at bounding box center [311, 124] width 341 height 97
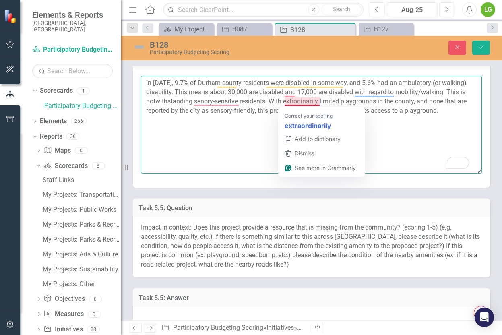
click at [313, 104] on textarea "In 2020, 9.7% of Durham county residents were disabled in some way, and 5.6% ha…" at bounding box center [311, 124] width 341 height 97
type textarea "In 2020, 9.7% of Durham county residents were disabled in some way, and 5.6% ha…"
